Goal: Navigation & Orientation: Find specific page/section

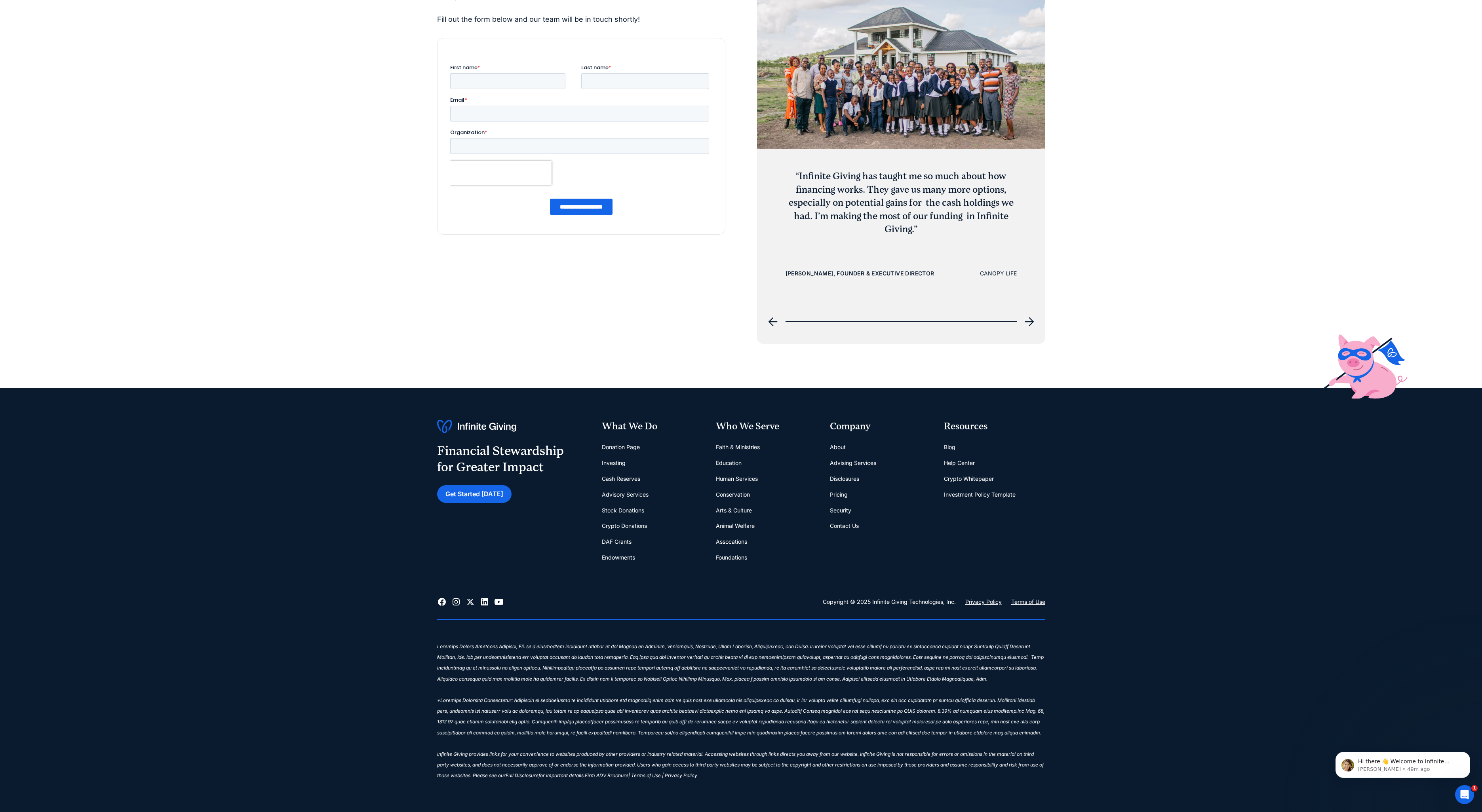
scroll to position [4879, 0]
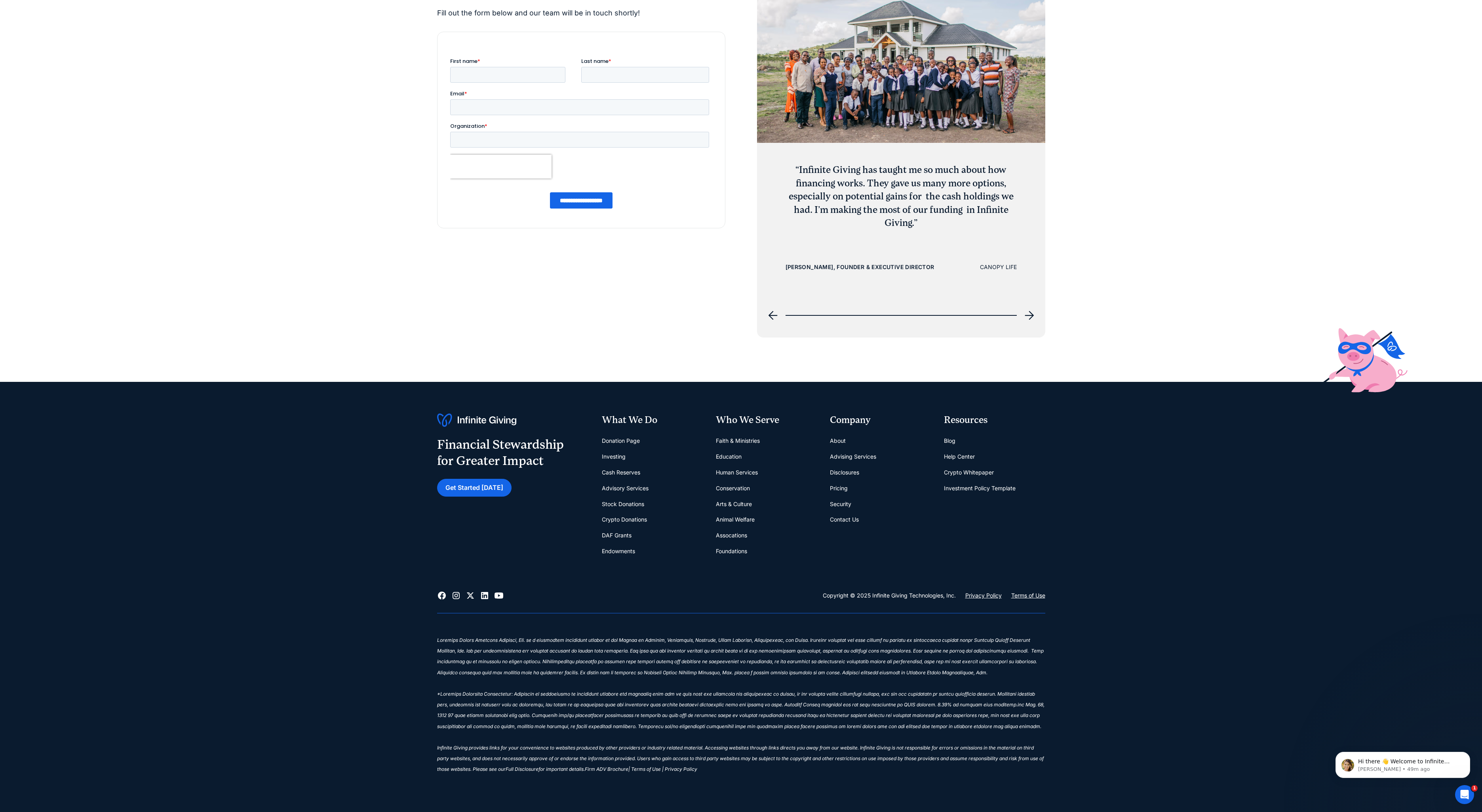
click at [615, 455] on link "Investing" at bounding box center [614, 457] width 24 height 16
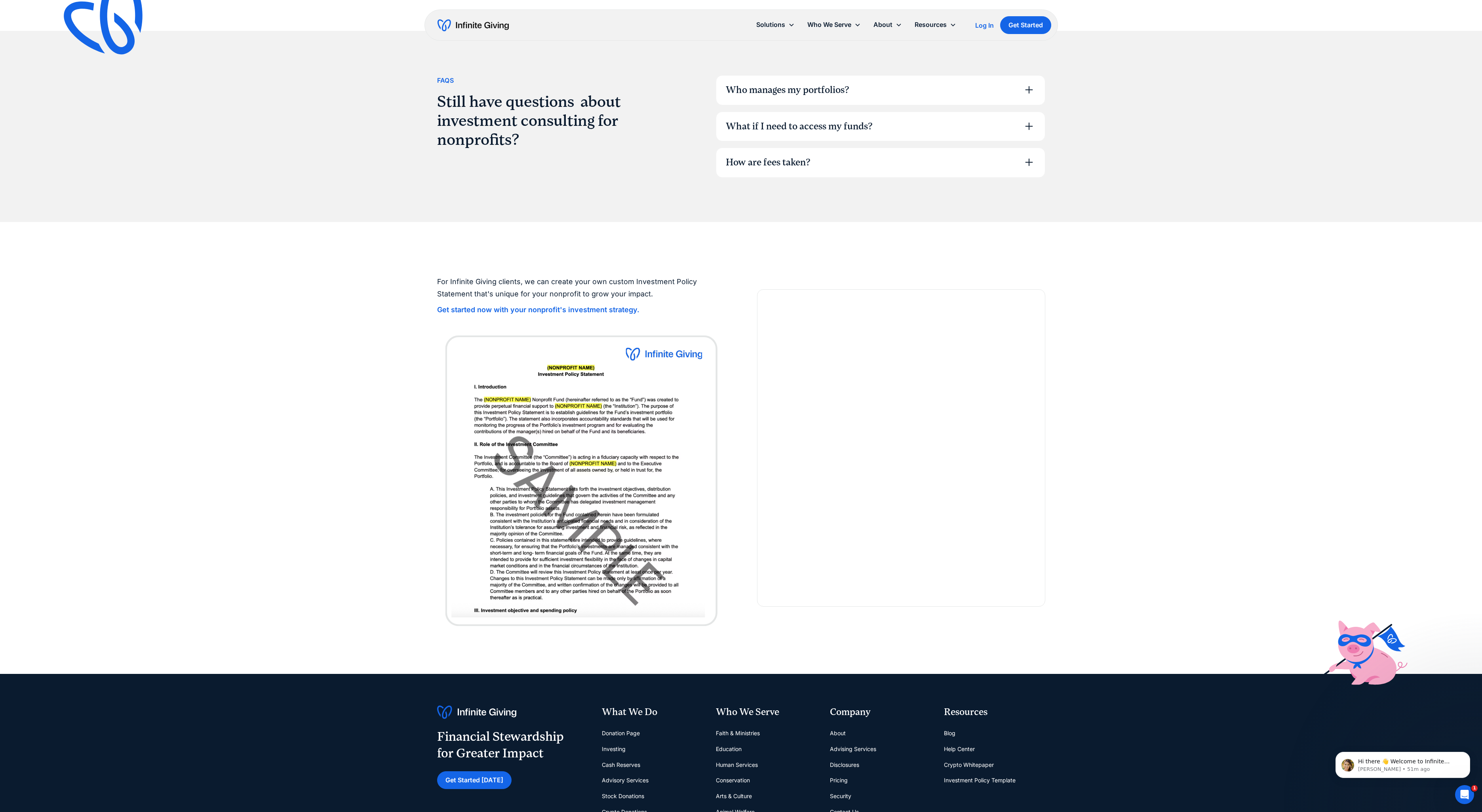
scroll to position [2193, 0]
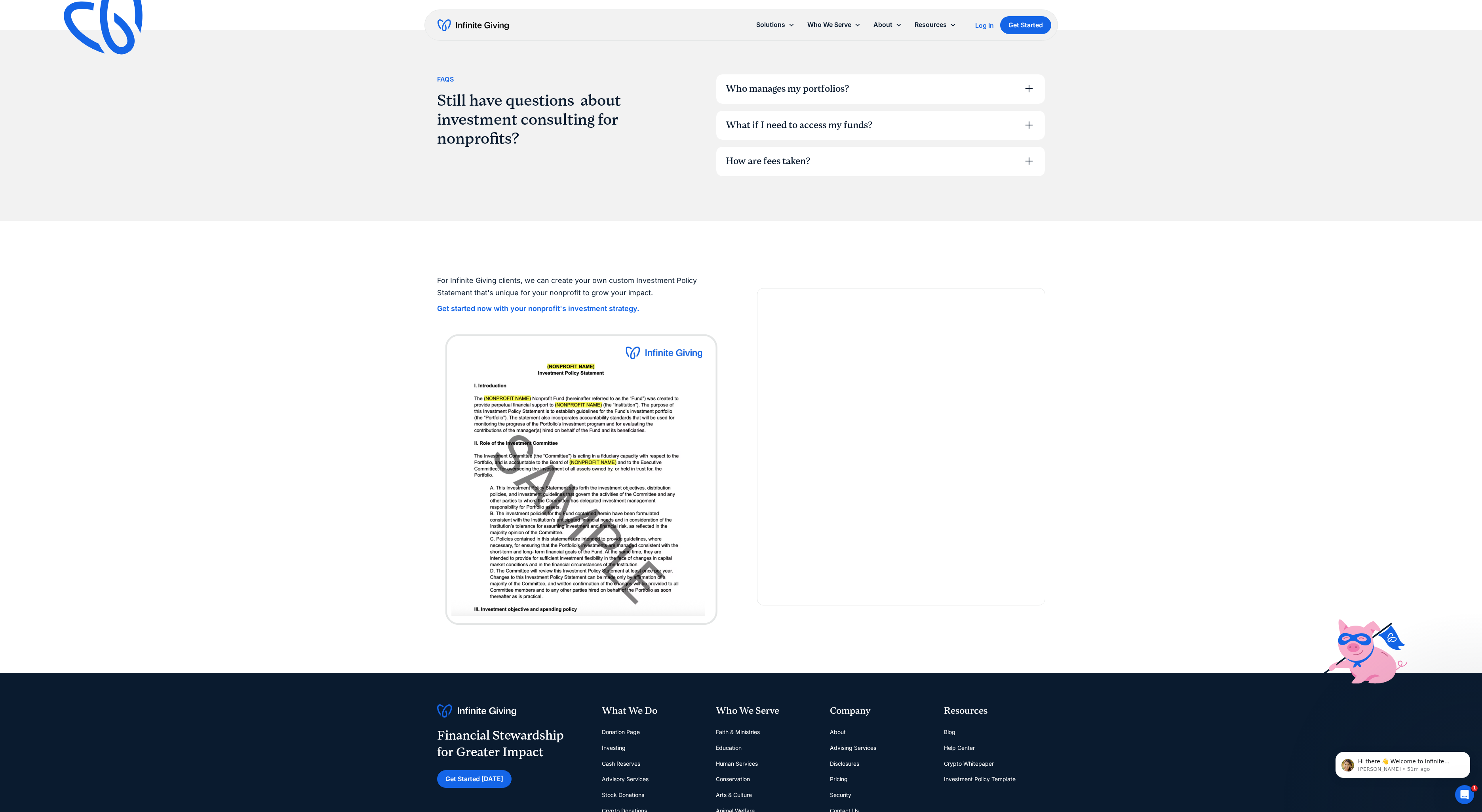
click at [1029, 86] on icon at bounding box center [1029, 89] width 8 height 8
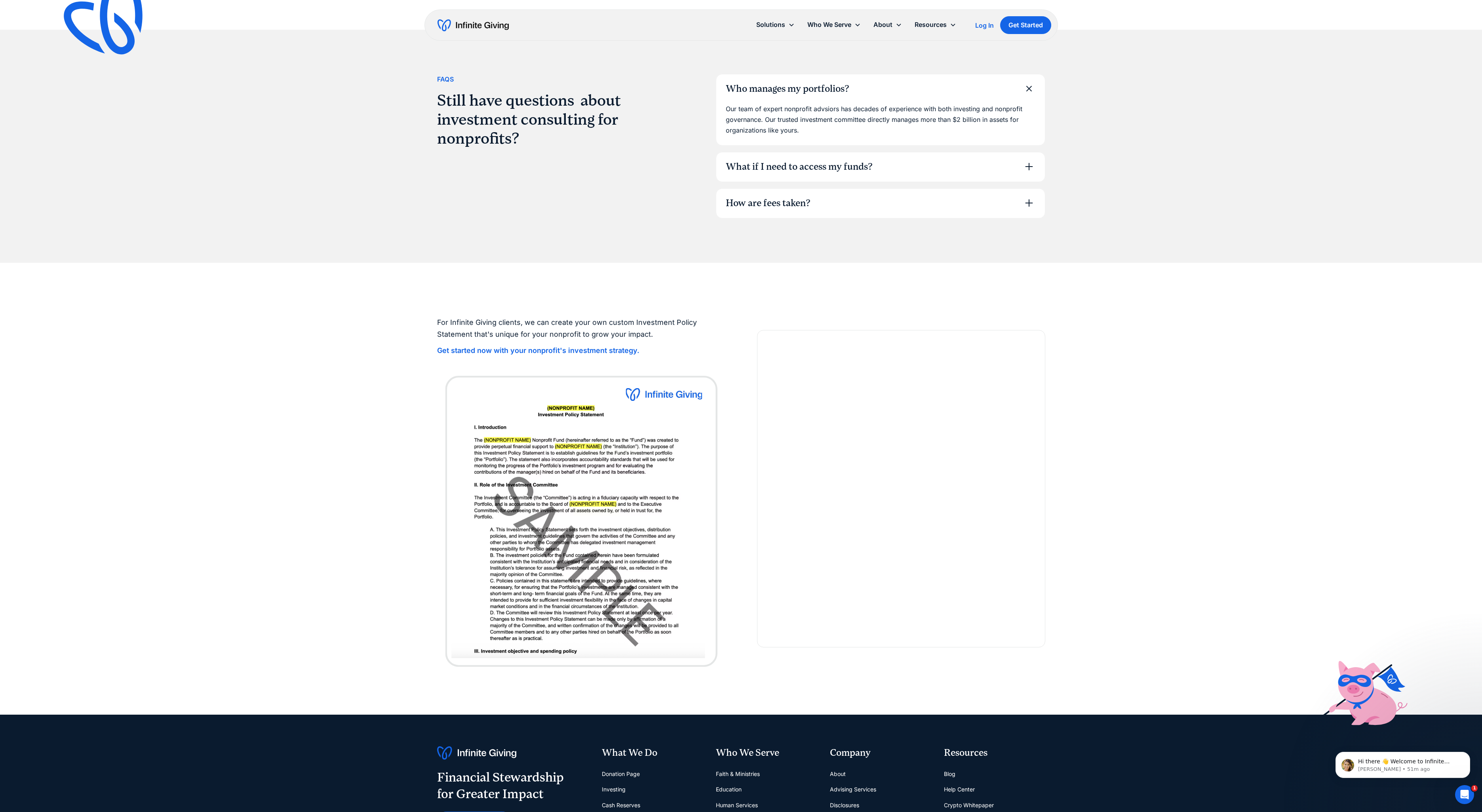
click at [1029, 163] on icon at bounding box center [1029, 166] width 13 height 13
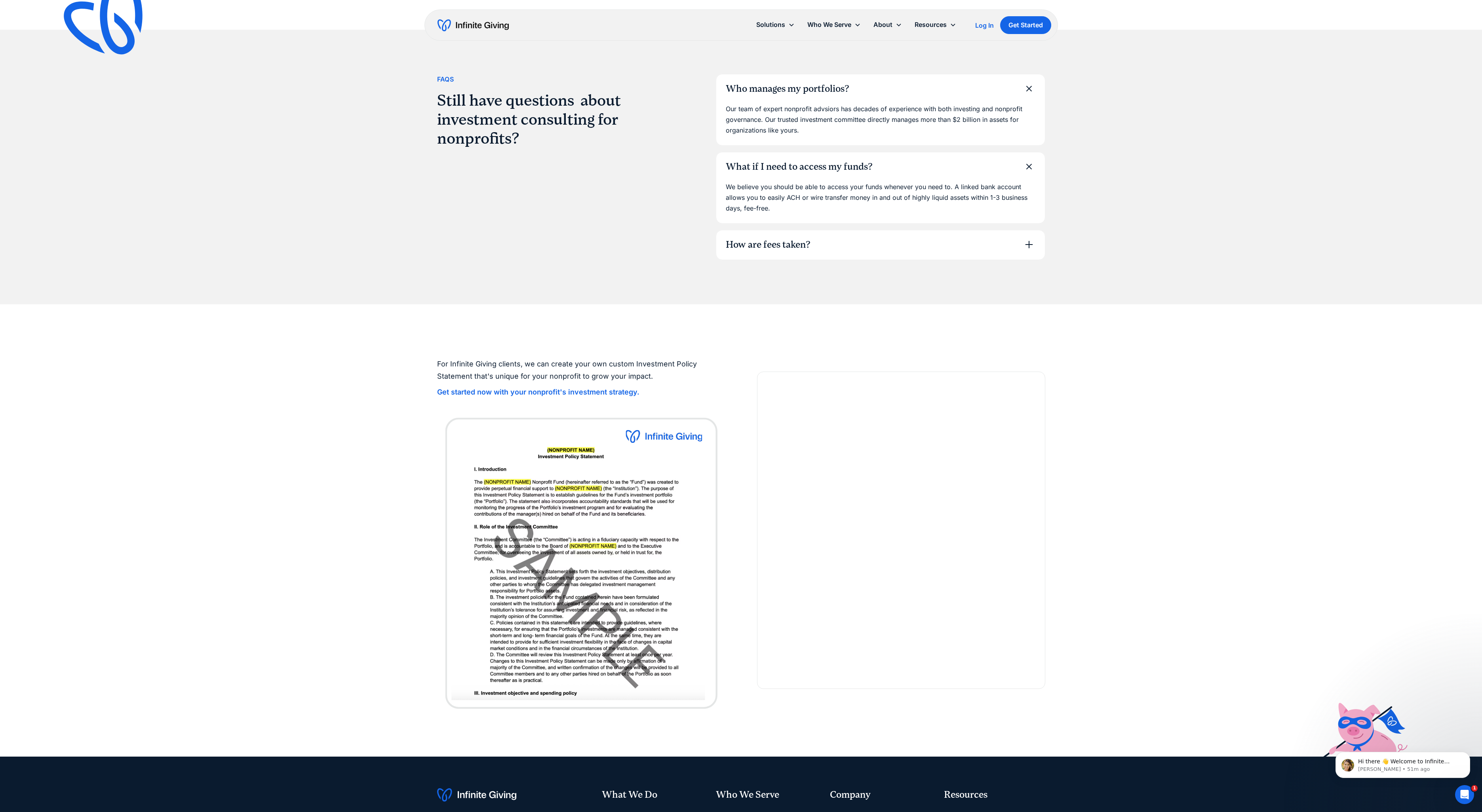
click at [1029, 241] on icon at bounding box center [1029, 244] width 13 height 13
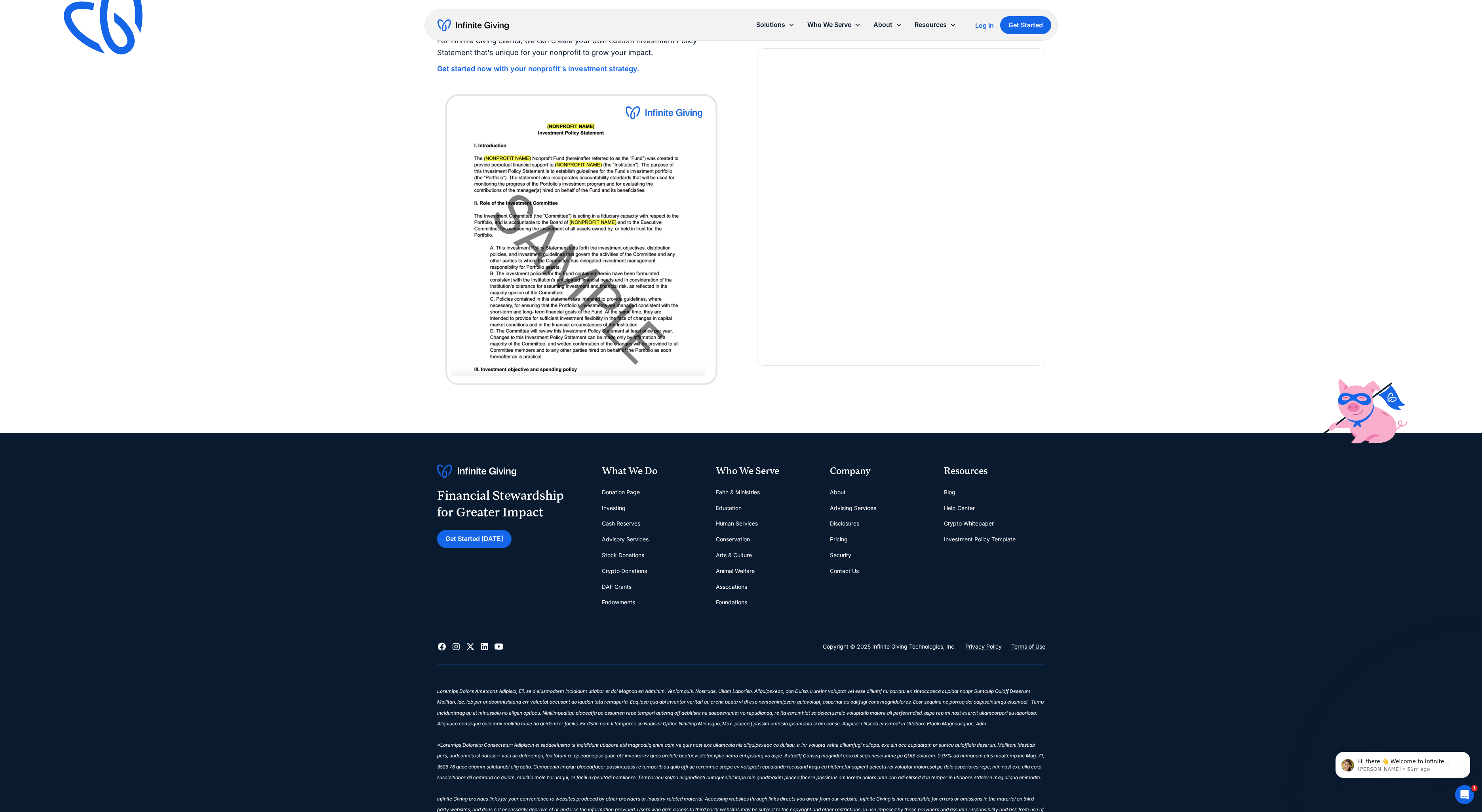
scroll to position [2558, 0]
click at [840, 490] on link "About" at bounding box center [838, 491] width 16 height 16
